Goal: Task Accomplishment & Management: Manage account settings

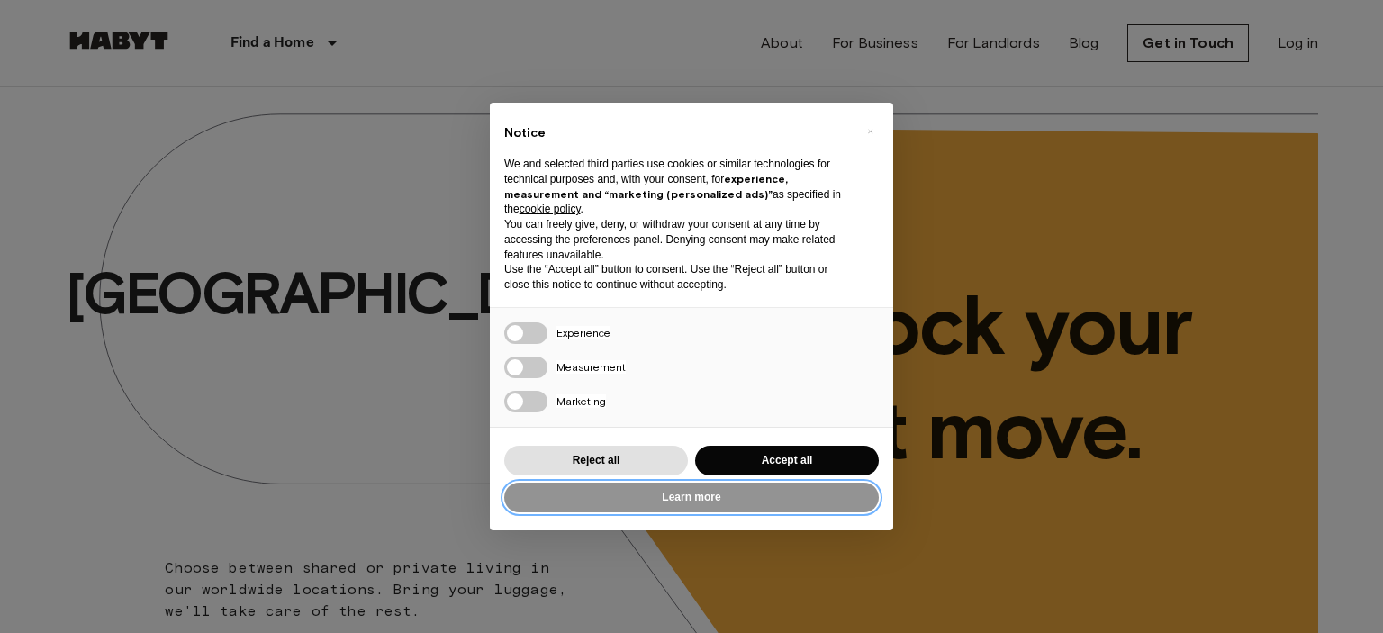
click at [657, 503] on button "Learn more" at bounding box center [691, 498] width 375 height 30
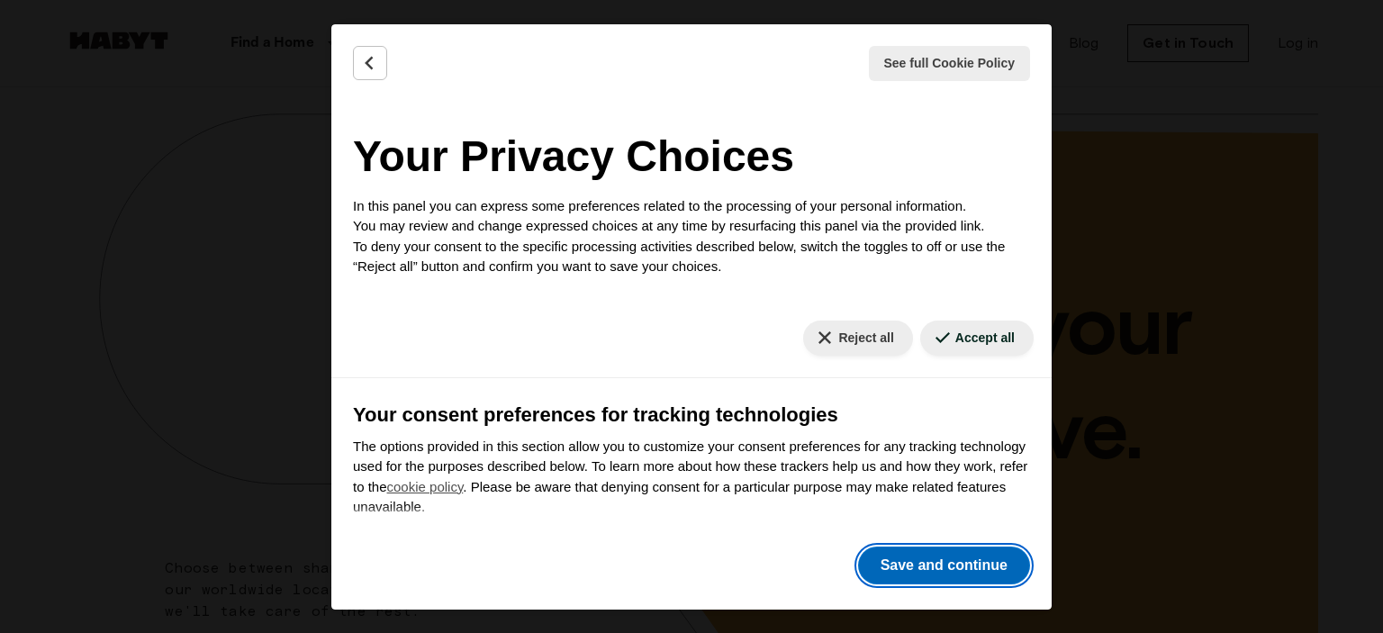
click at [940, 572] on button "Save and continue" at bounding box center [944, 566] width 172 height 38
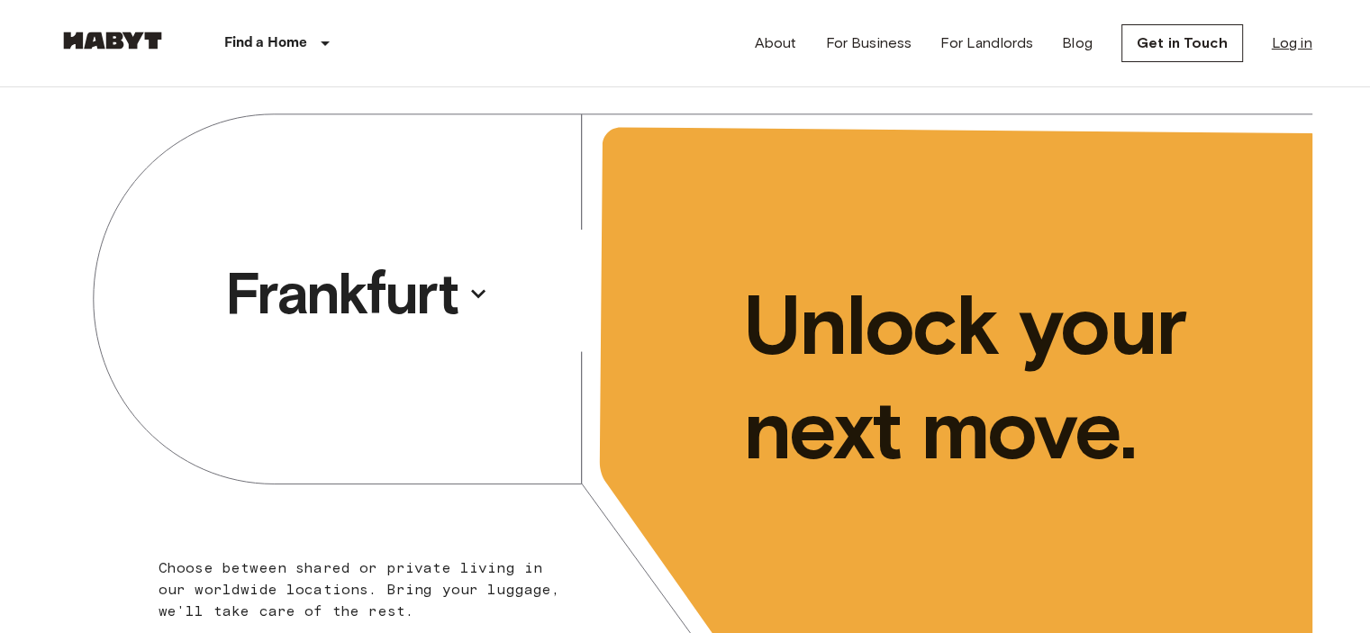
click at [1276, 32] on link "Log in" at bounding box center [1292, 43] width 41 height 22
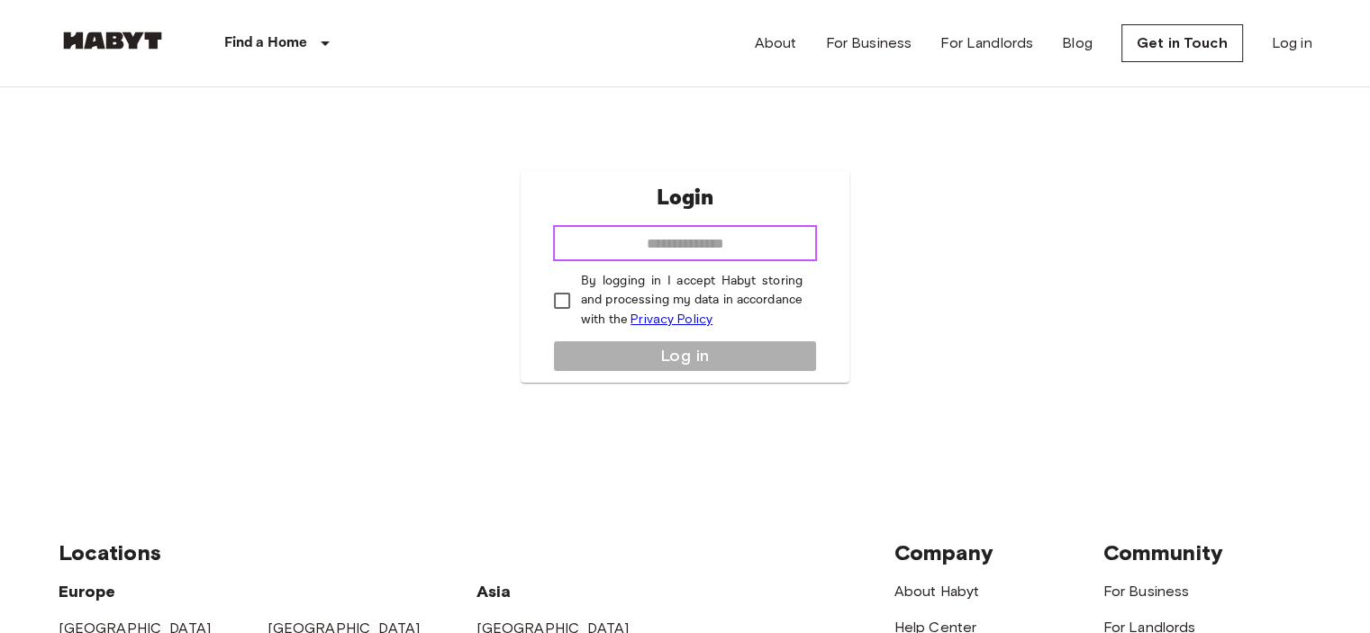
click at [687, 249] on input "email" at bounding box center [685, 243] width 264 height 36
type input "**********"
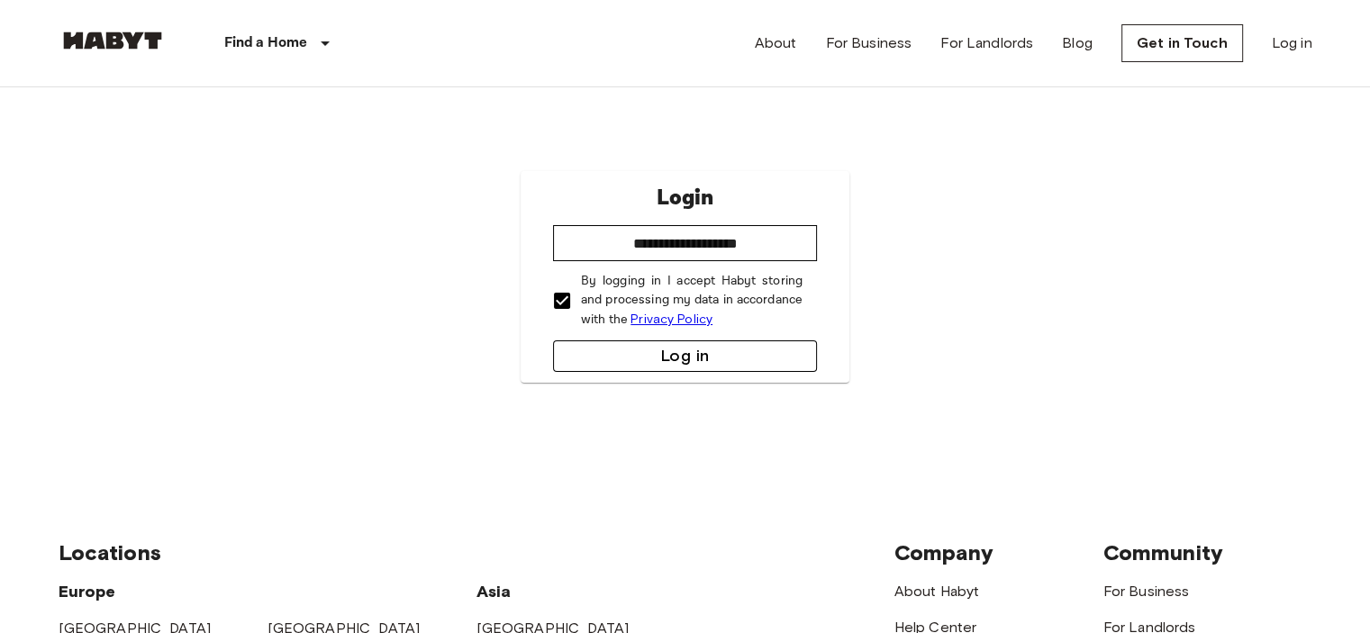
click at [603, 354] on button "Log in" at bounding box center [685, 356] width 264 height 32
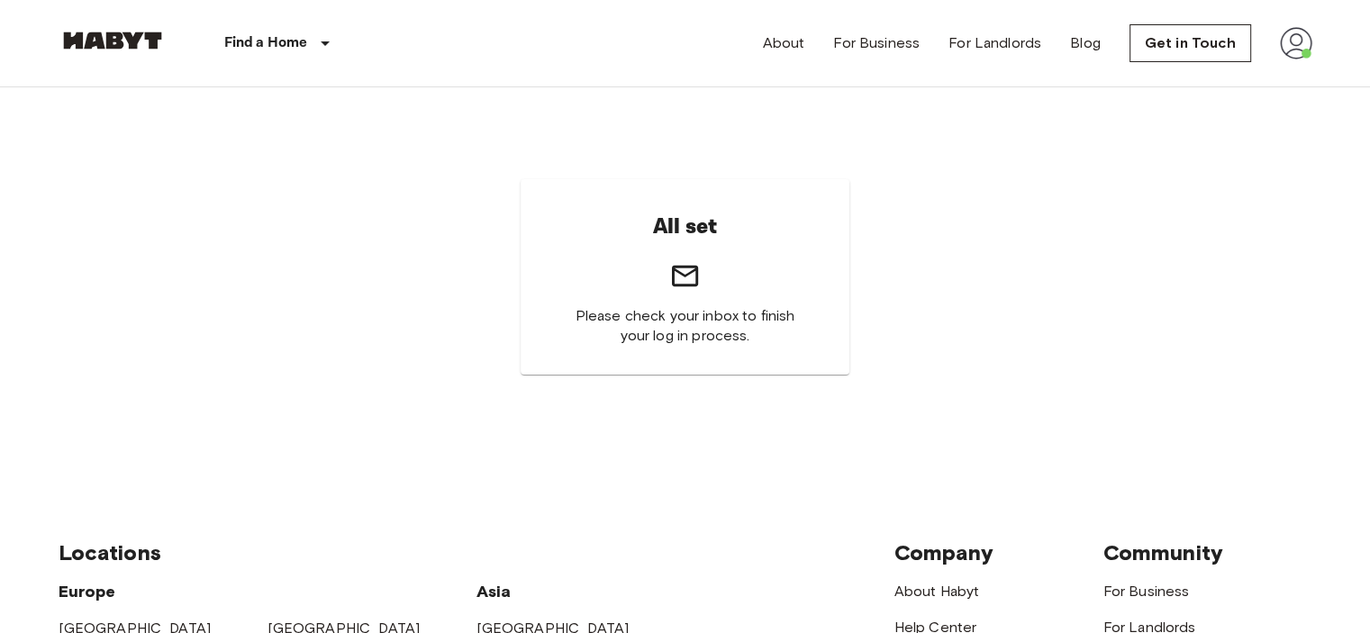
click at [1311, 28] on img at bounding box center [1296, 43] width 32 height 32
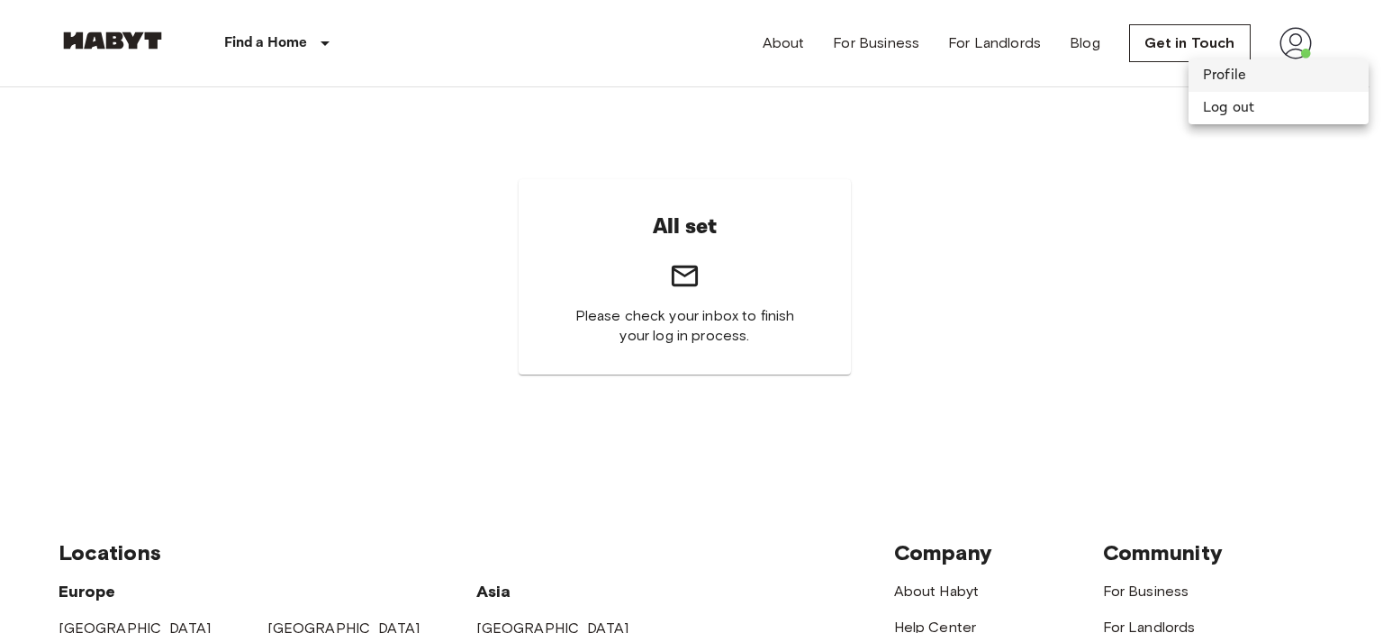
click at [1254, 78] on li "Profile" at bounding box center [1279, 75] width 180 height 32
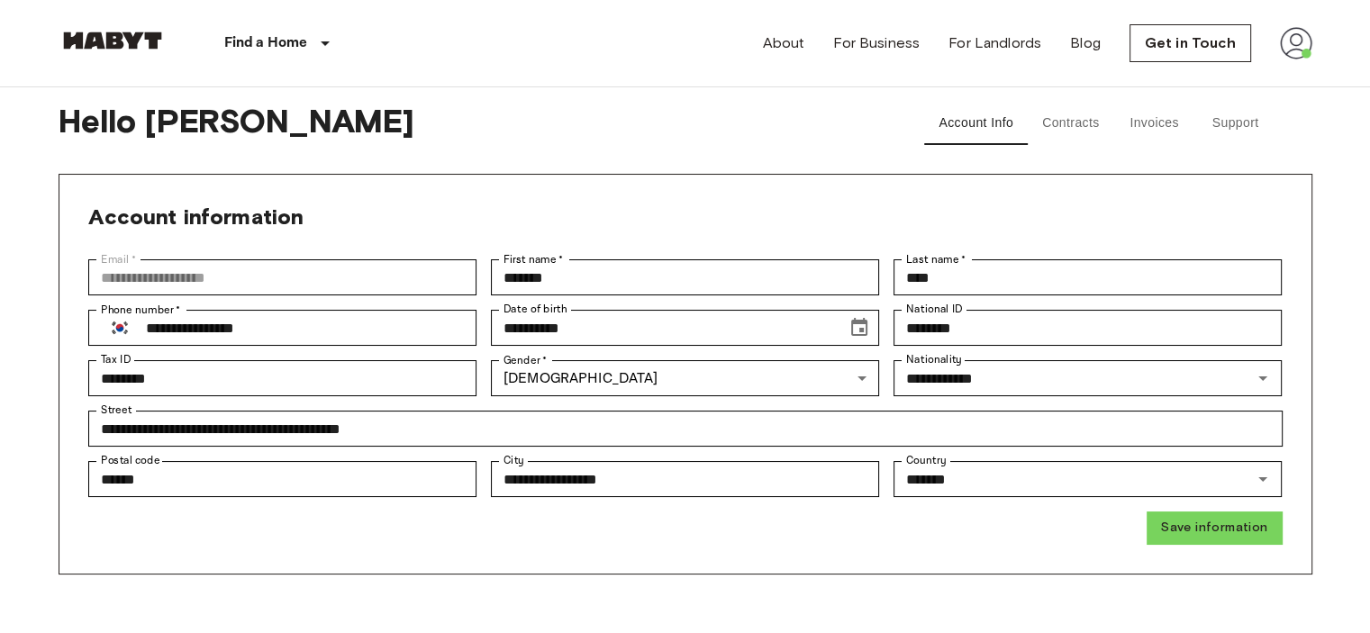
click at [1158, 114] on button "Invoices" at bounding box center [1154, 123] width 81 height 43
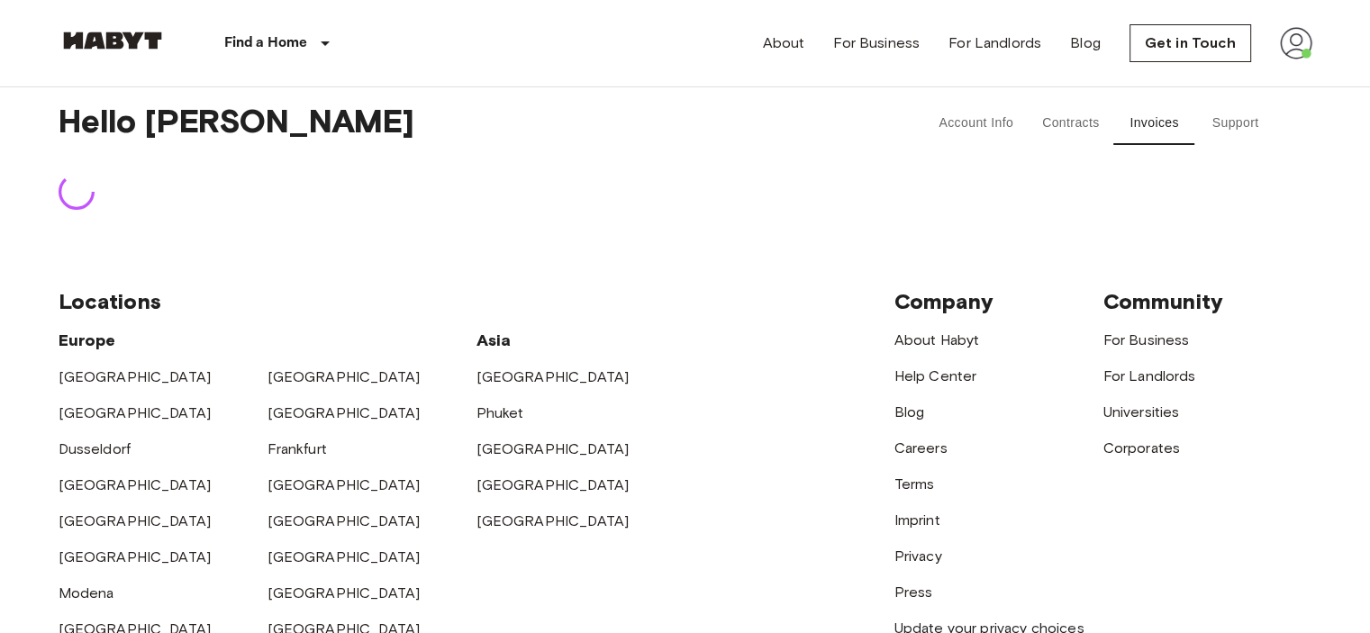
click at [1214, 118] on button "Support" at bounding box center [1235, 123] width 81 height 43
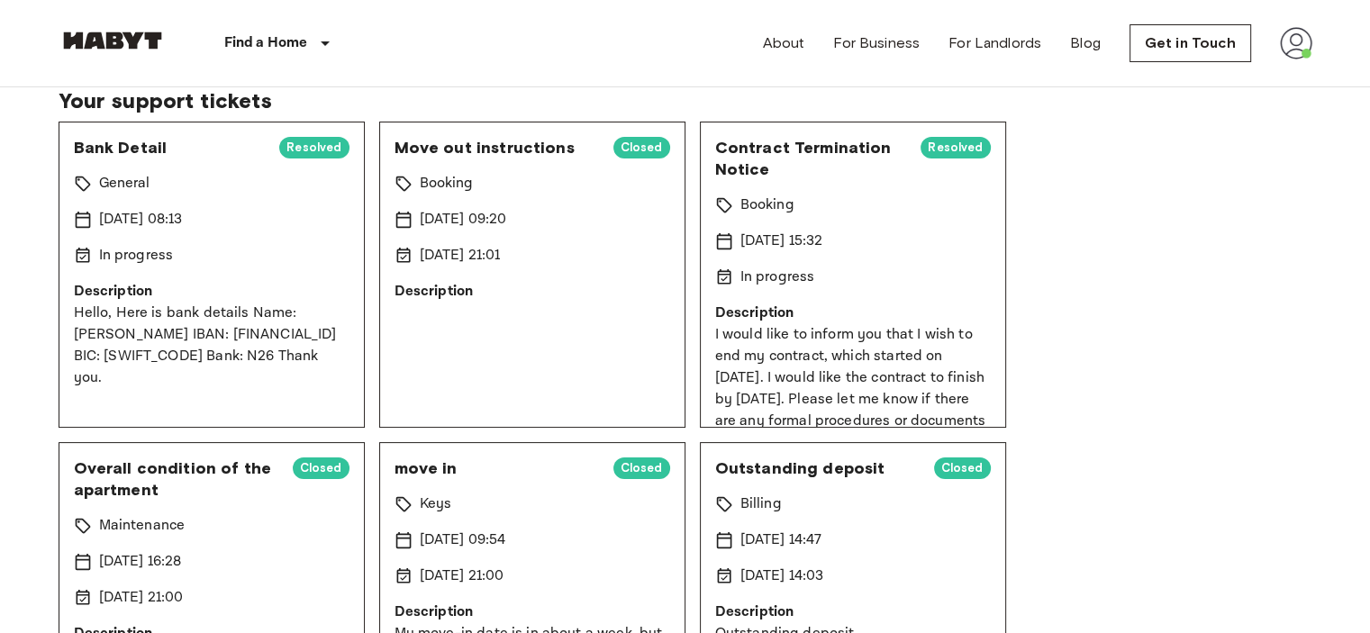
scroll to position [180, 0]
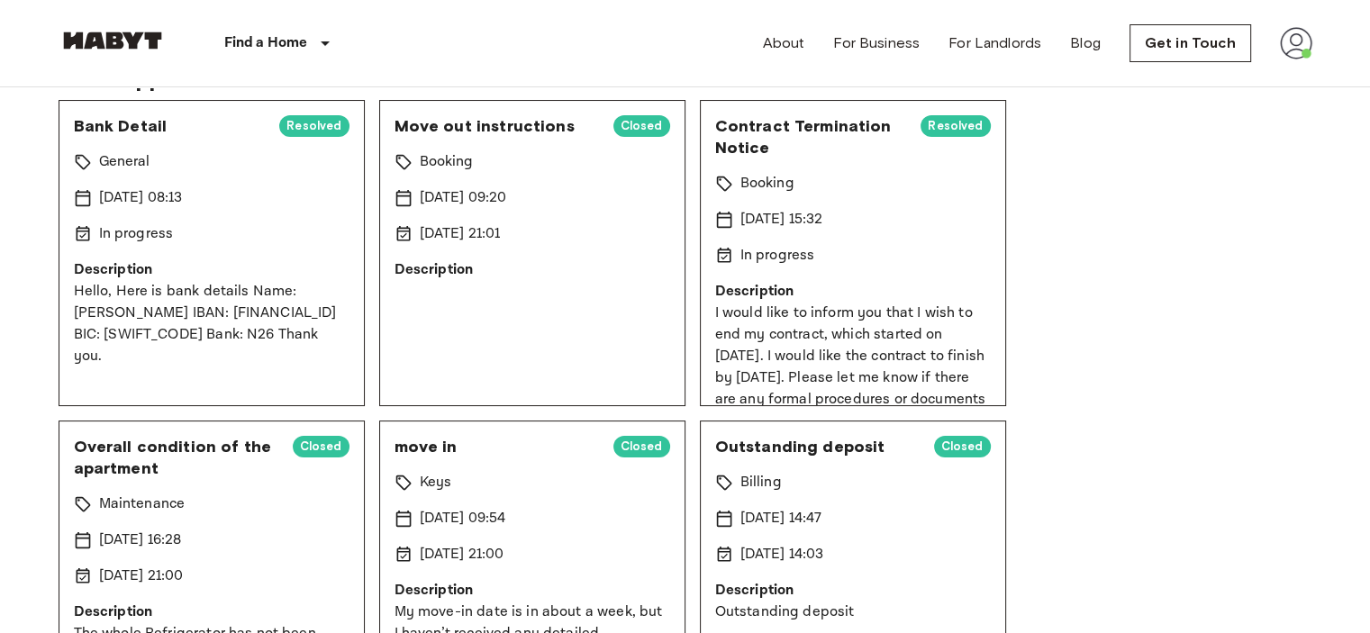
click at [308, 112] on div "Bank Detail Resolved General 9 Oct 2025 08:13 In progress Description Hello, He…" at bounding box center [212, 253] width 306 height 306
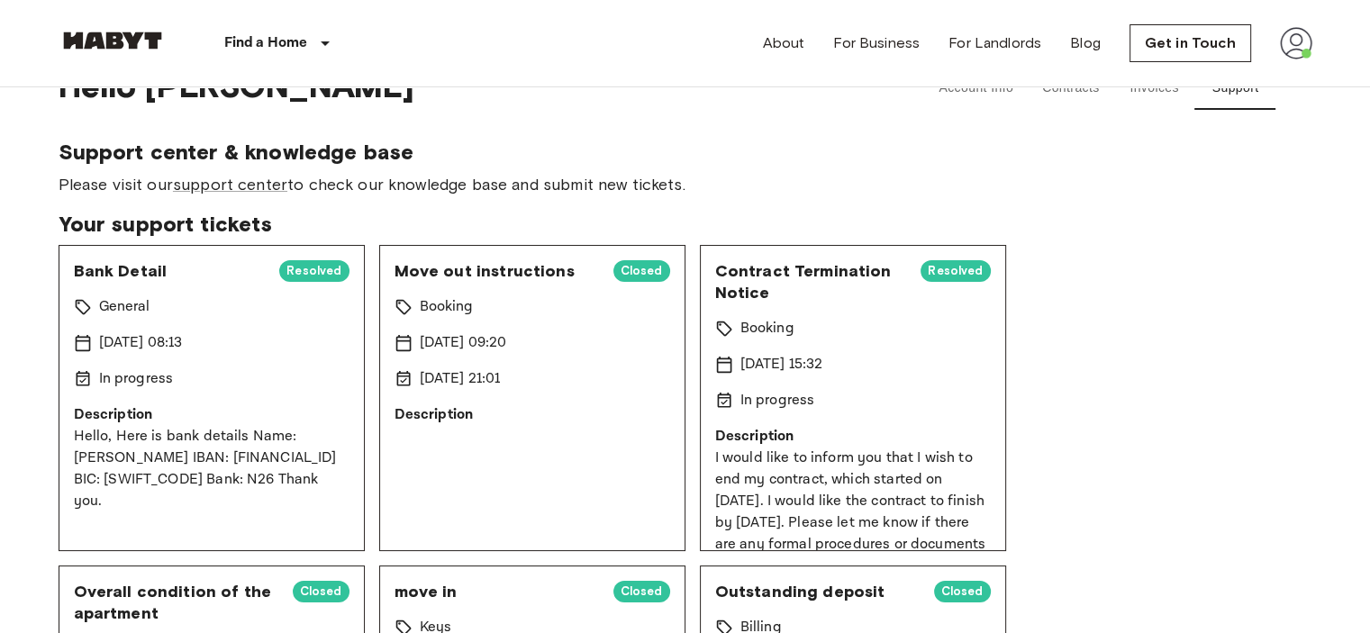
scroll to position [0, 0]
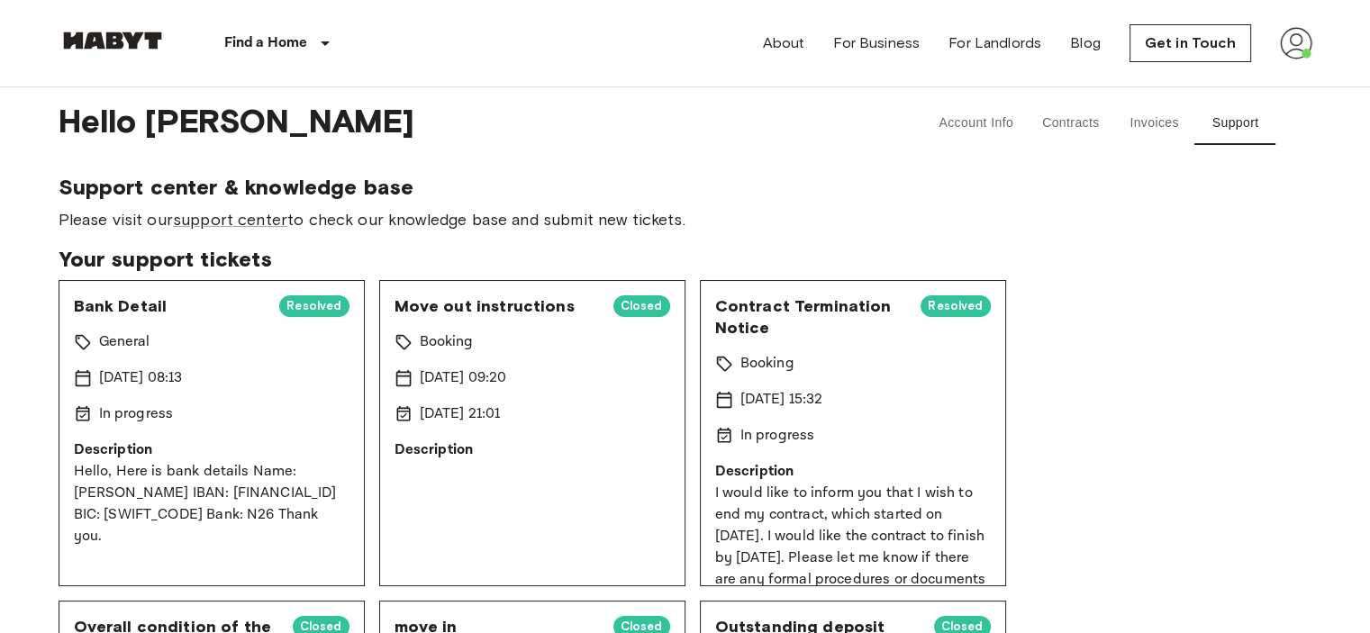
click at [1159, 124] on button "Invoices" at bounding box center [1154, 123] width 81 height 43
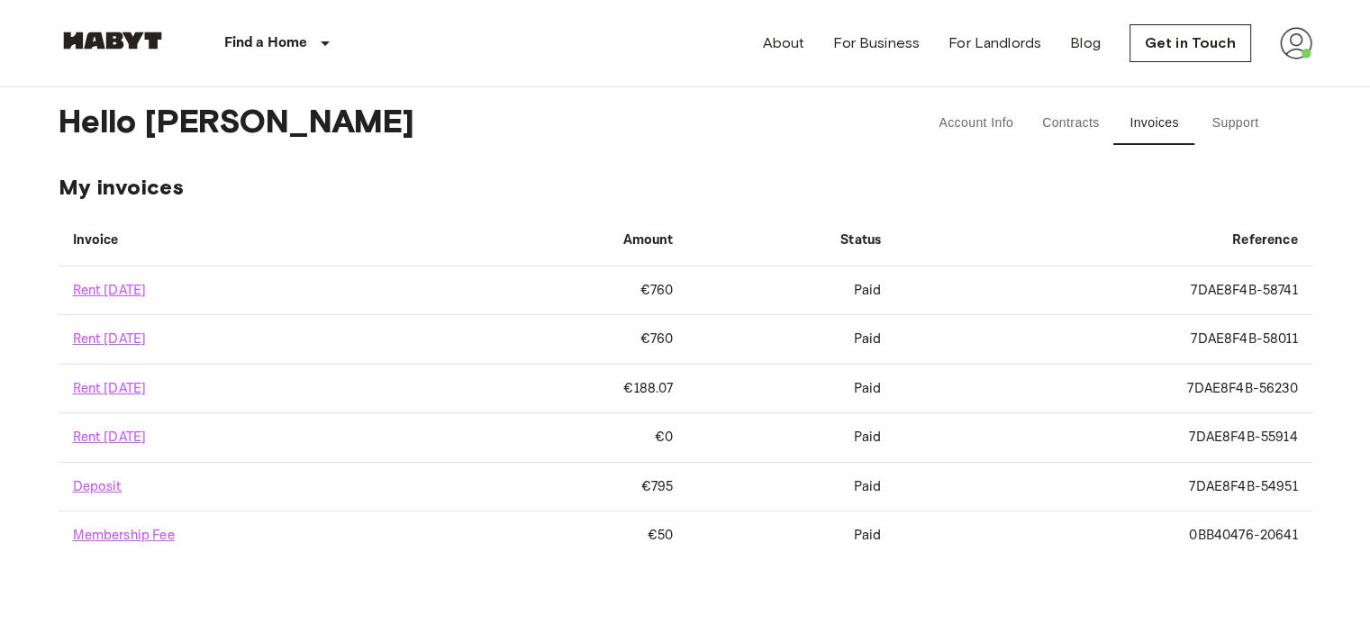
click at [248, 344] on td "Rent September 2025" at bounding box center [255, 339] width 392 height 49
drag, startPoint x: 264, startPoint y: 343, endPoint x: 283, endPoint y: 342, distance: 18.9
click at [276, 343] on td "Rent September 2025" at bounding box center [255, 339] width 392 height 49
click at [281, 285] on td "Rent October 2025" at bounding box center [255, 291] width 392 height 49
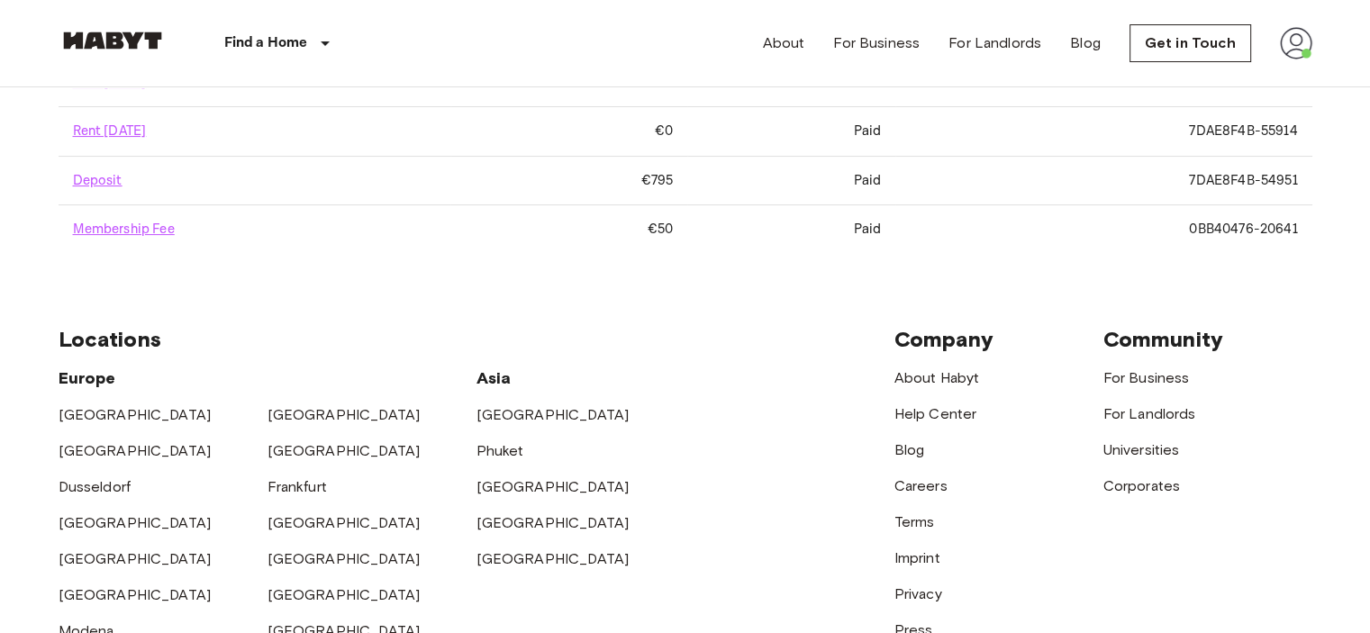
scroll to position [450, 0]
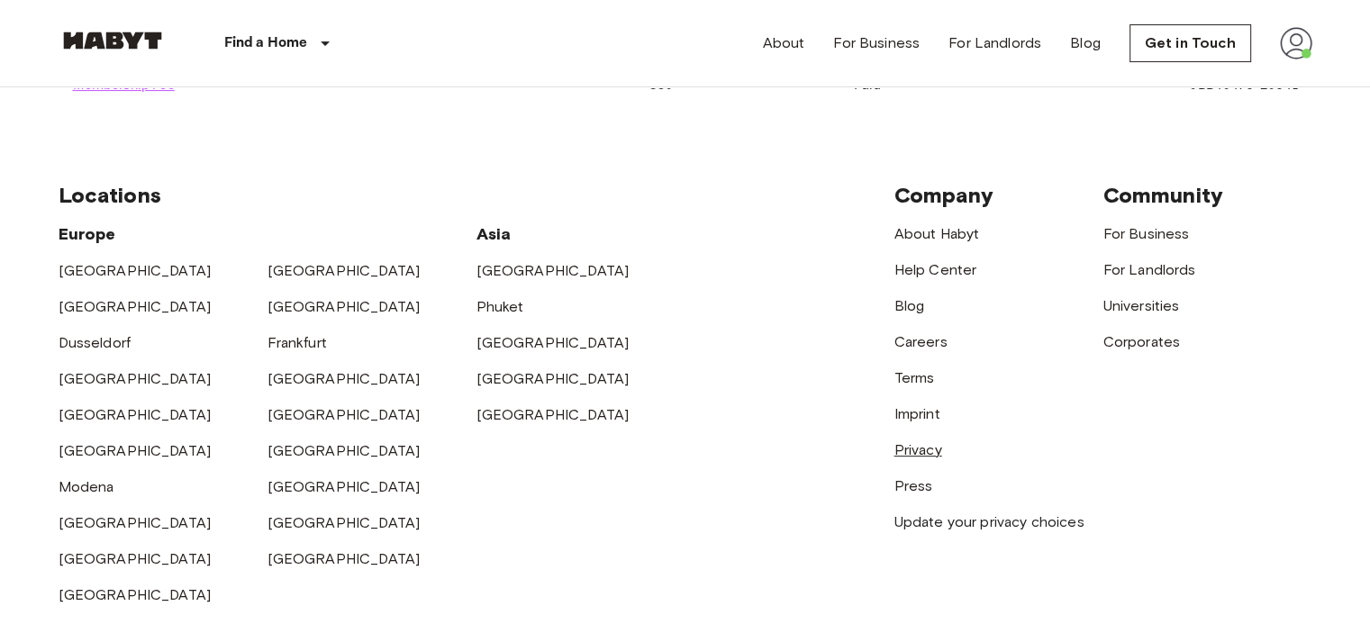
click at [922, 454] on link "Privacy" at bounding box center [918, 449] width 48 height 17
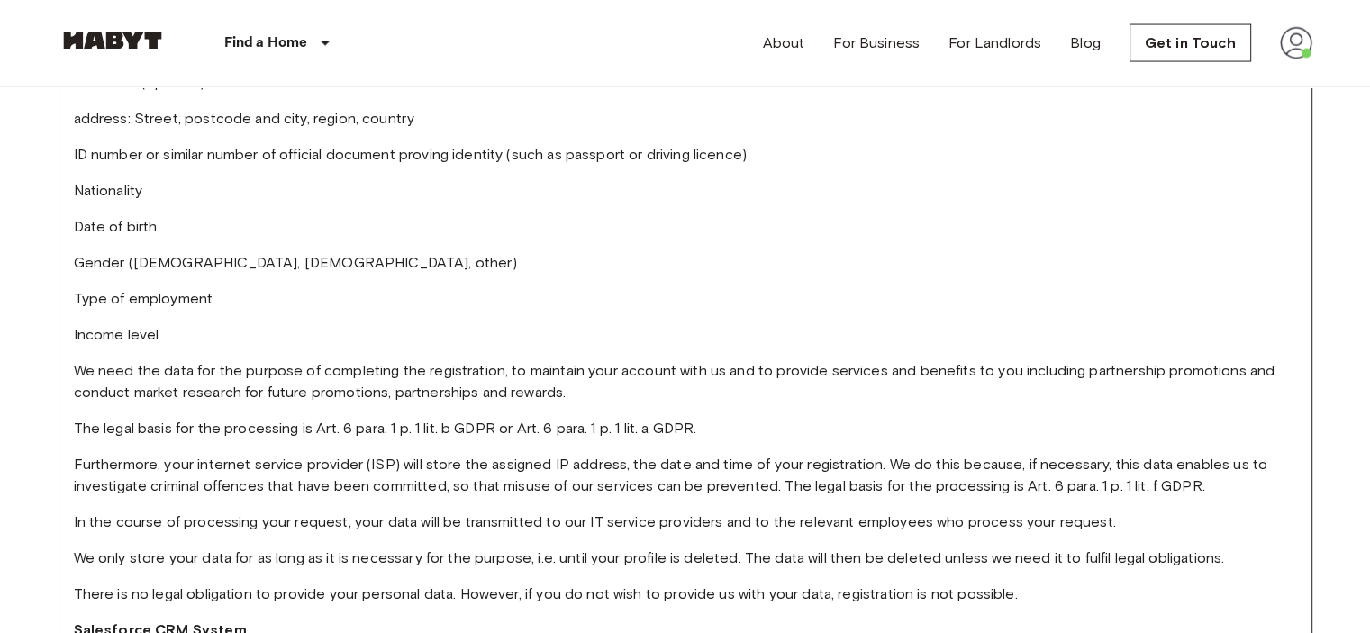
scroll to position [11079, 0]
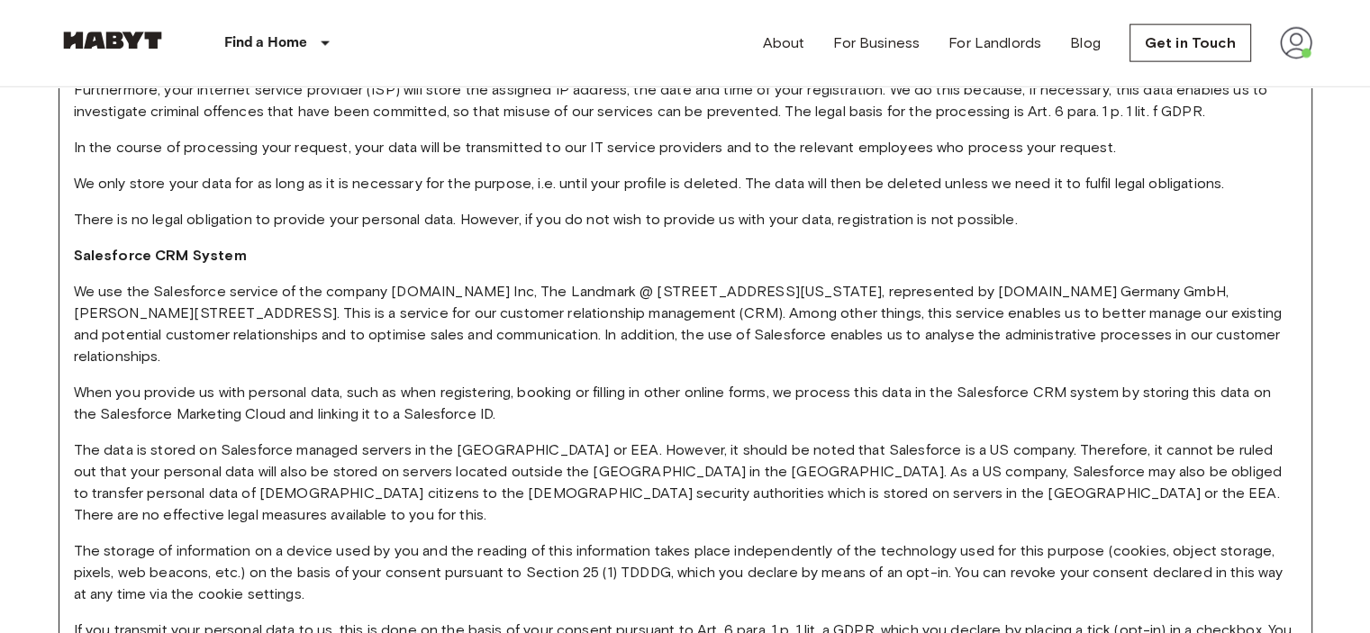
click at [124, 7] on div "Find a Home Europe Amsterdam Berlin Brussels Cologne Dusseldorf Frankfurt Graz …" at bounding box center [227, 43] width 336 height 86
click at [130, 30] on div "Find a Home Europe Amsterdam Berlin Brussels Cologne Dusseldorf Frankfurt Graz …" at bounding box center [227, 43] width 336 height 86
click at [1283, 50] on img at bounding box center [1296, 43] width 32 height 32
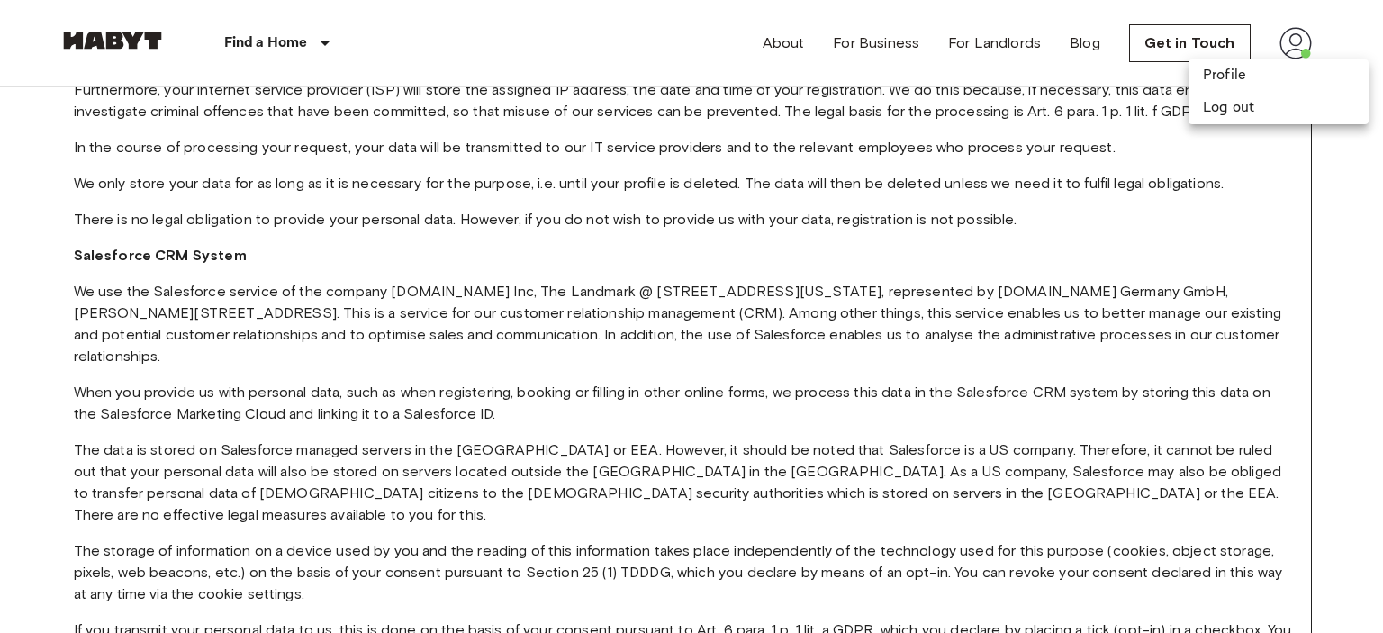
click at [1070, 73] on div at bounding box center [691, 316] width 1383 height 633
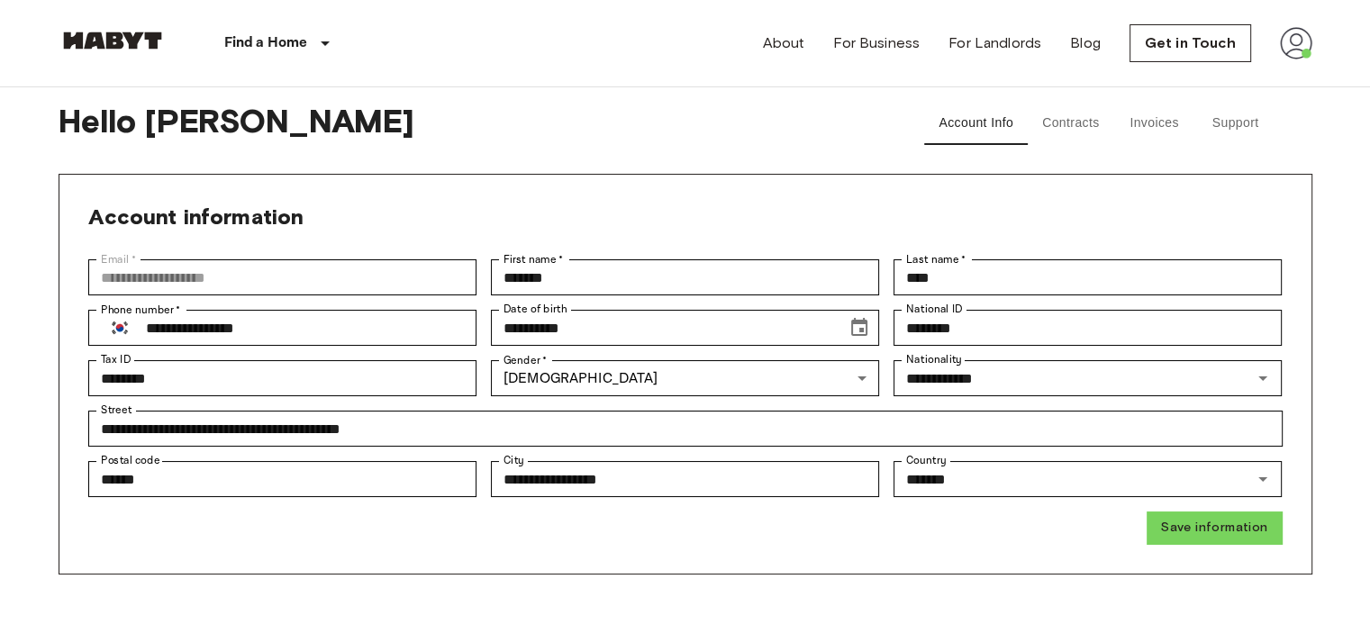
click at [1059, 121] on button "Contracts" at bounding box center [1071, 123] width 86 height 43
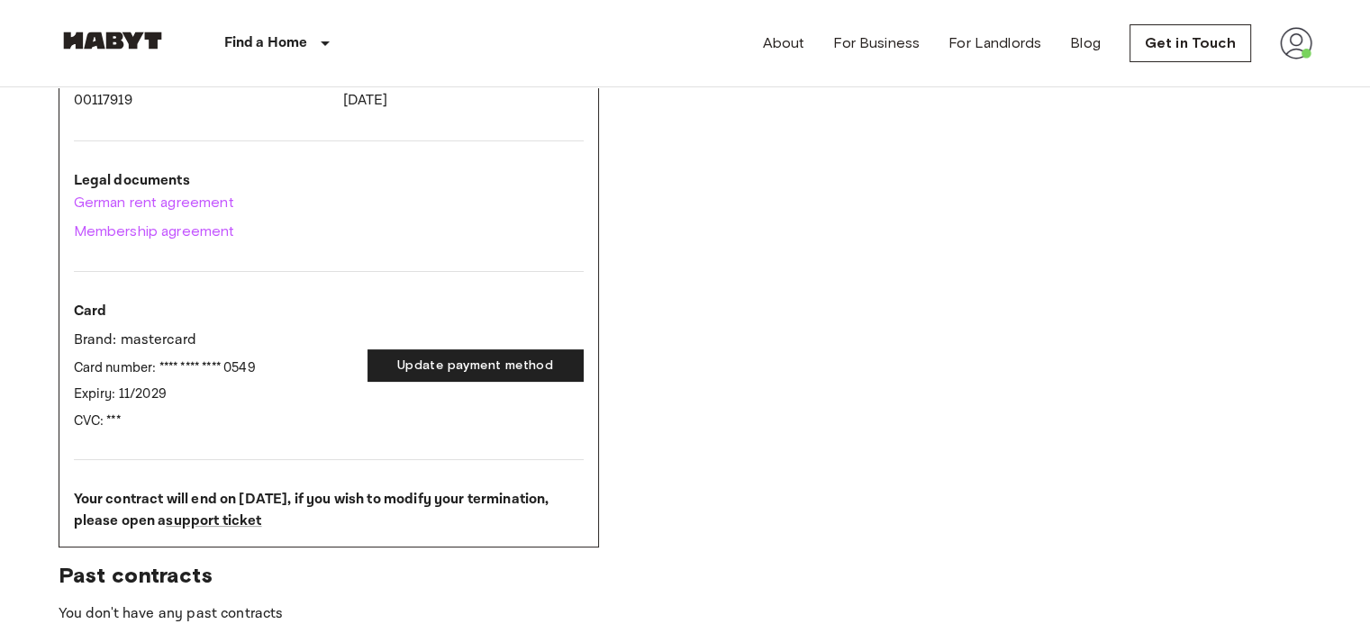
scroll to position [360, 0]
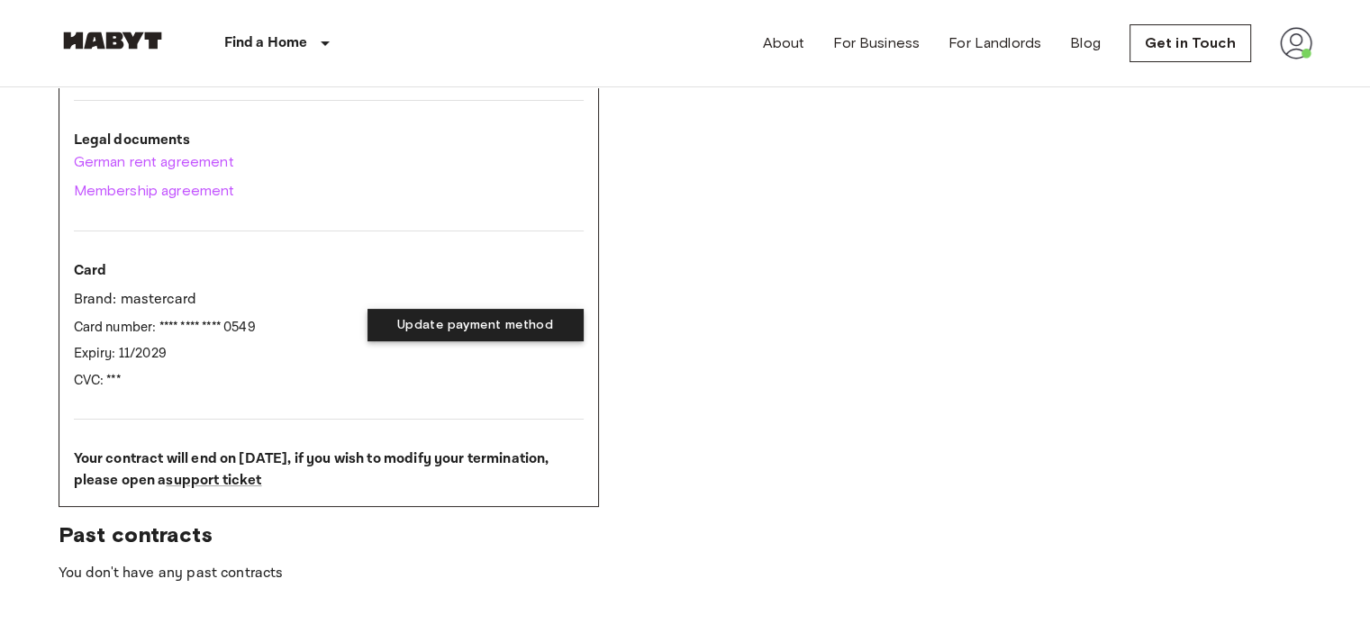
click at [447, 338] on button "Update payment method" at bounding box center [475, 325] width 216 height 33
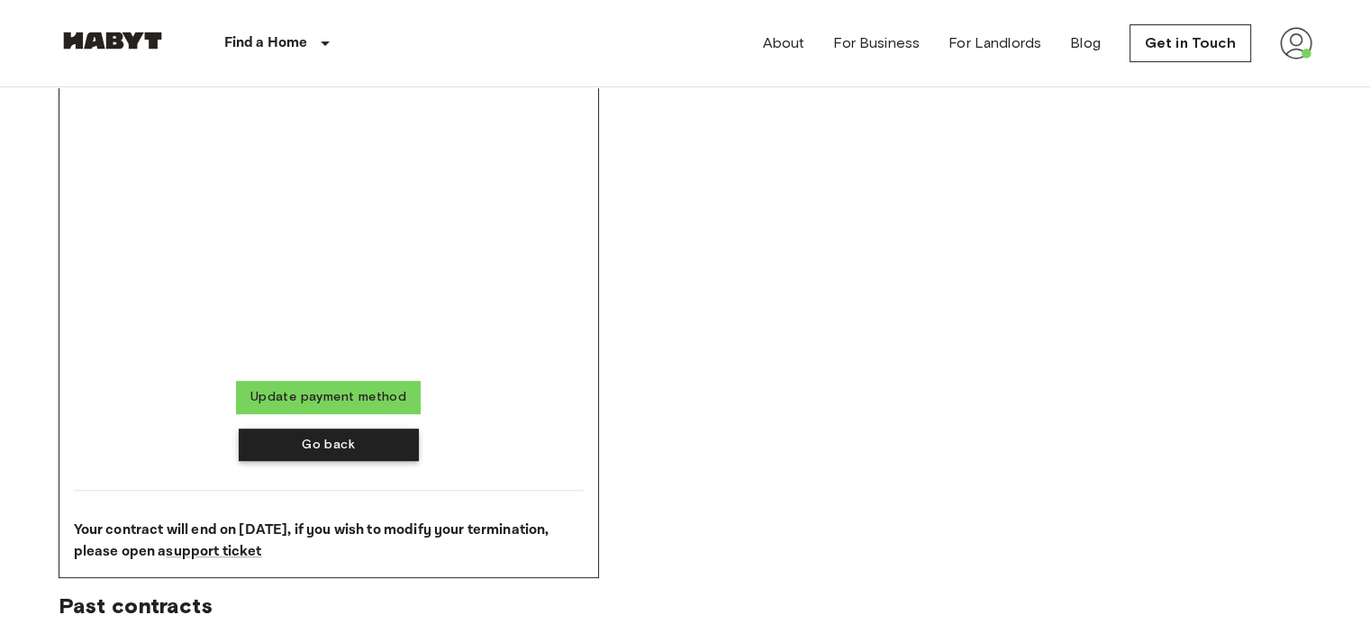
scroll to position [630, 0]
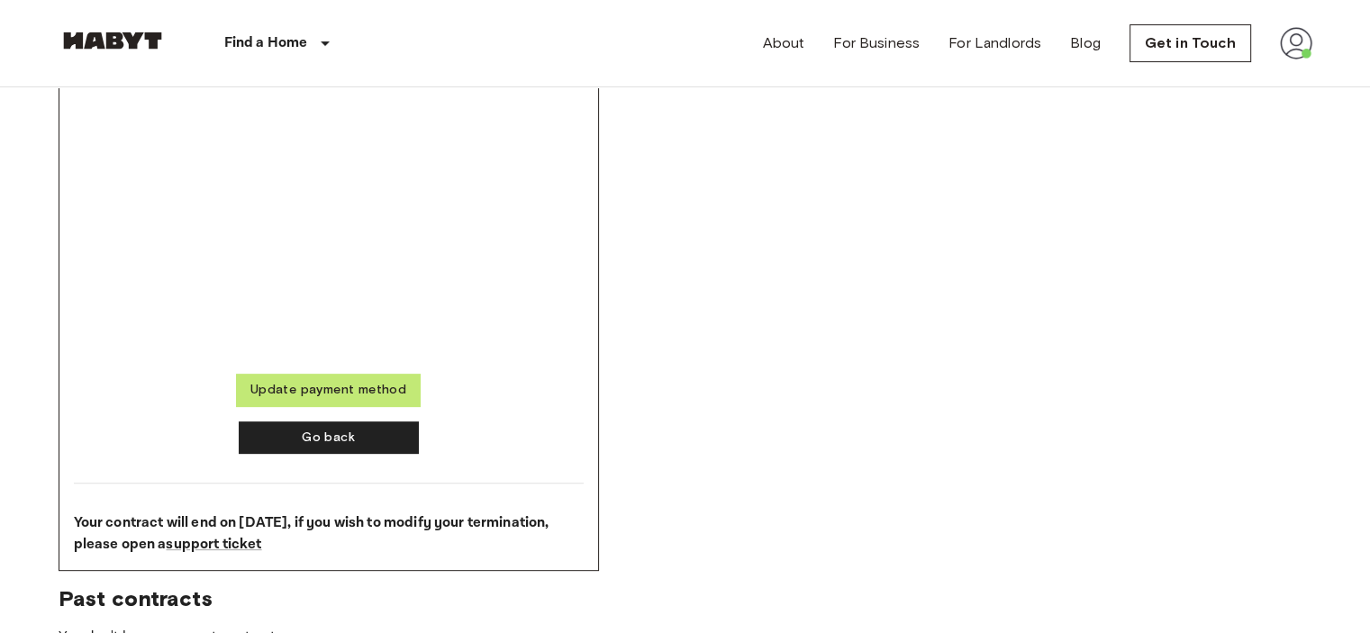
click at [357, 395] on button "Update payment method" at bounding box center [328, 390] width 185 height 33
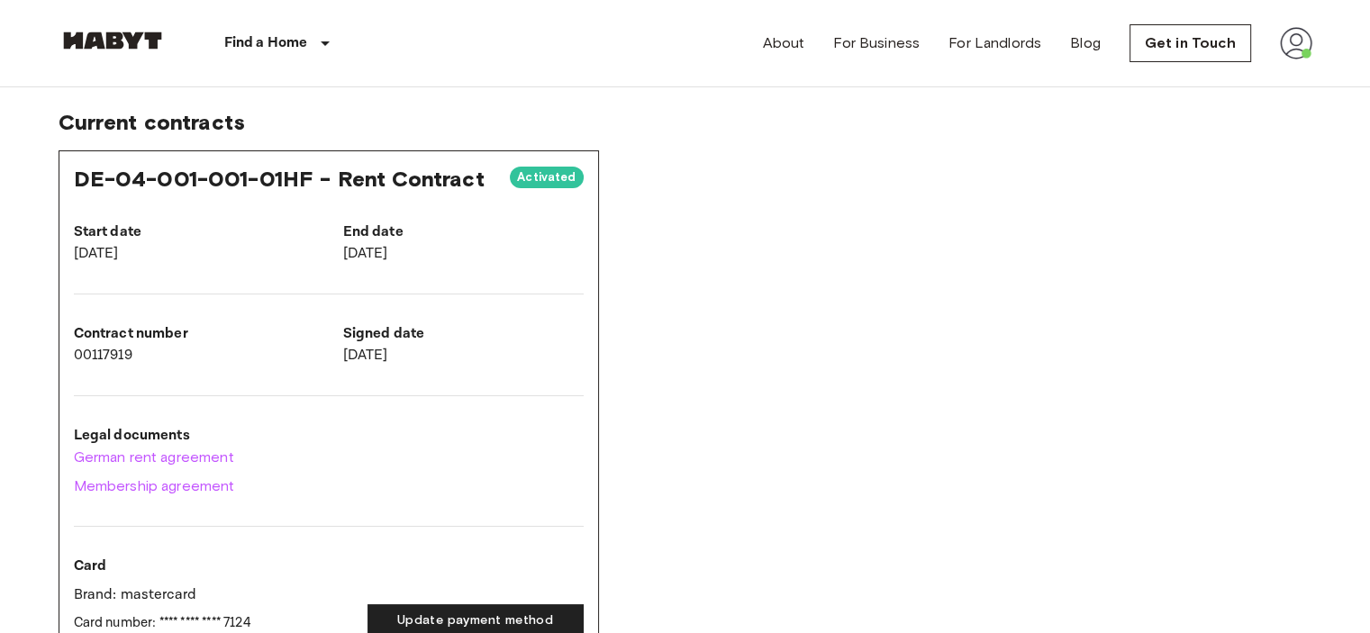
scroll to position [0, 0]
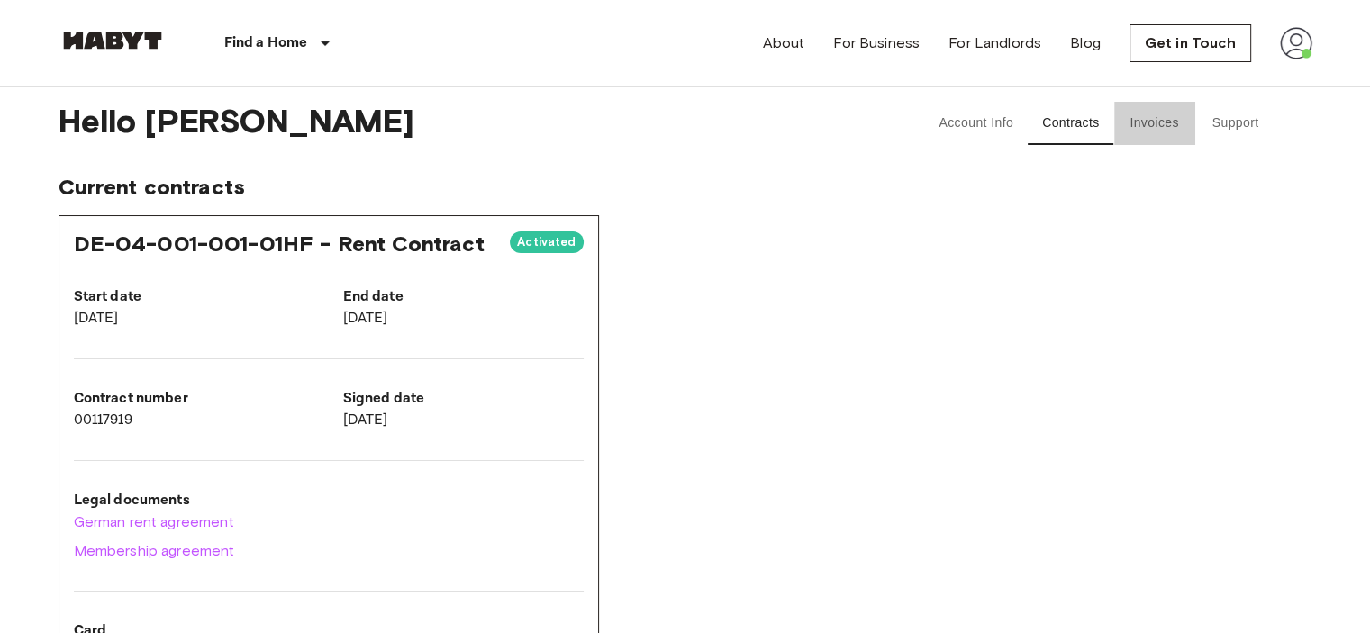
click at [1138, 128] on button "Invoices" at bounding box center [1154, 123] width 81 height 43
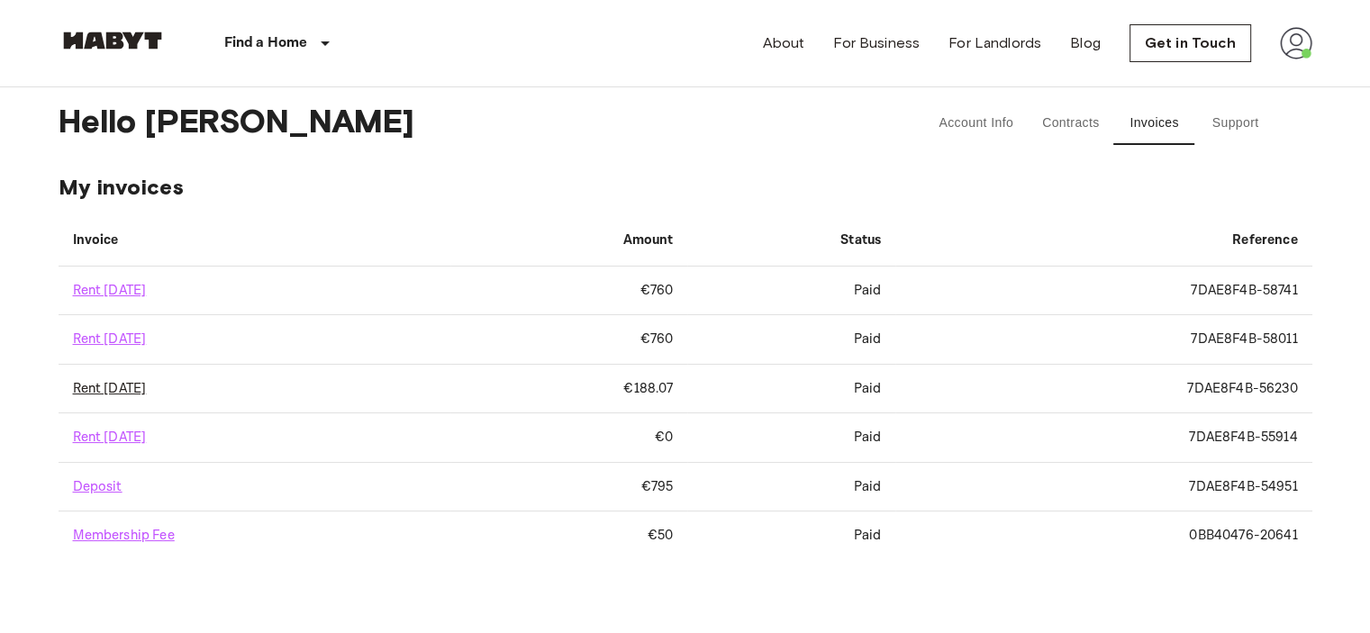
click at [117, 386] on link "Rent August 2025" at bounding box center [110, 388] width 74 height 17
